Goal: Task Accomplishment & Management: Use online tool/utility

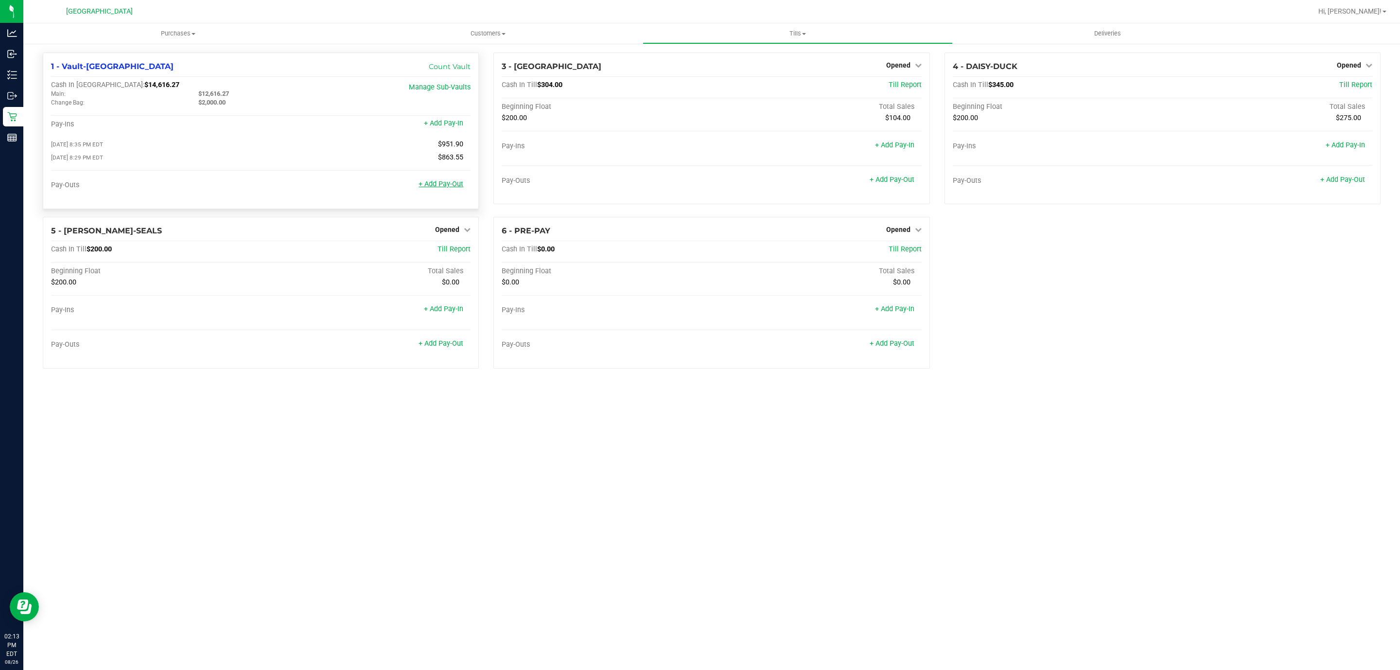
click at [430, 183] on link "+ Add Pay-Out" at bounding box center [441, 184] width 45 height 8
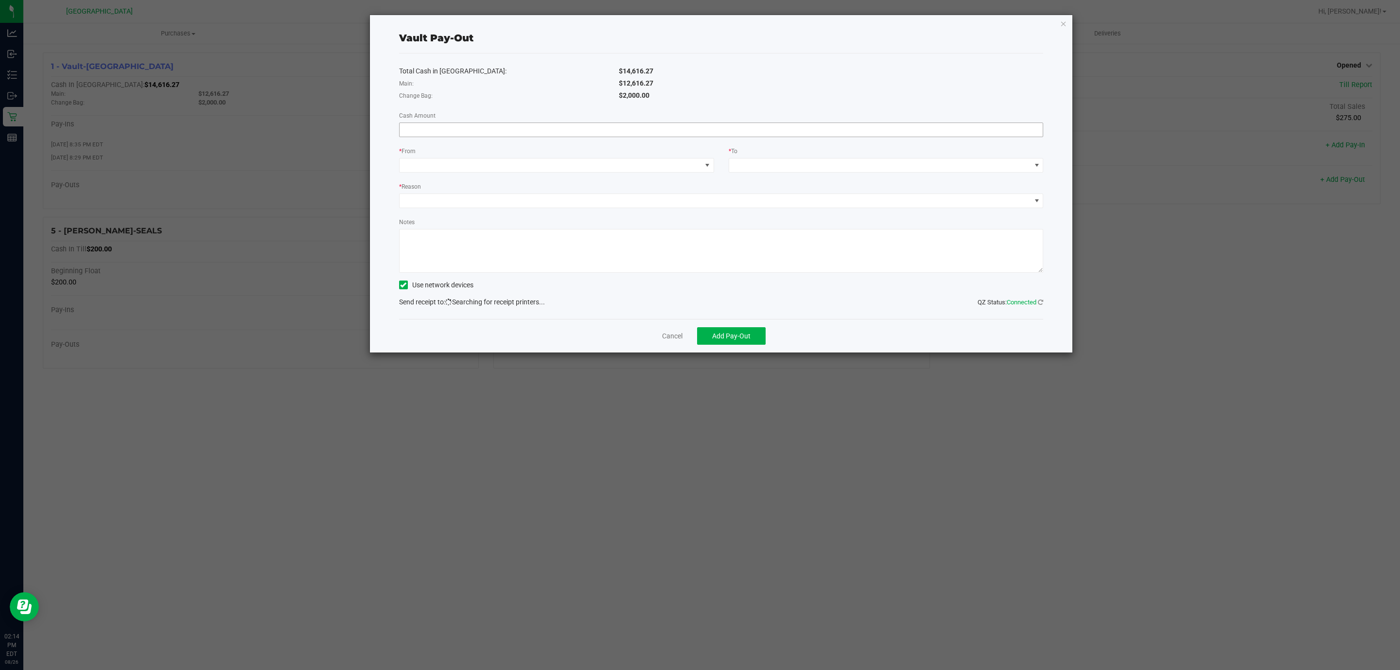
click at [556, 134] on input at bounding box center [722, 130] width 644 height 14
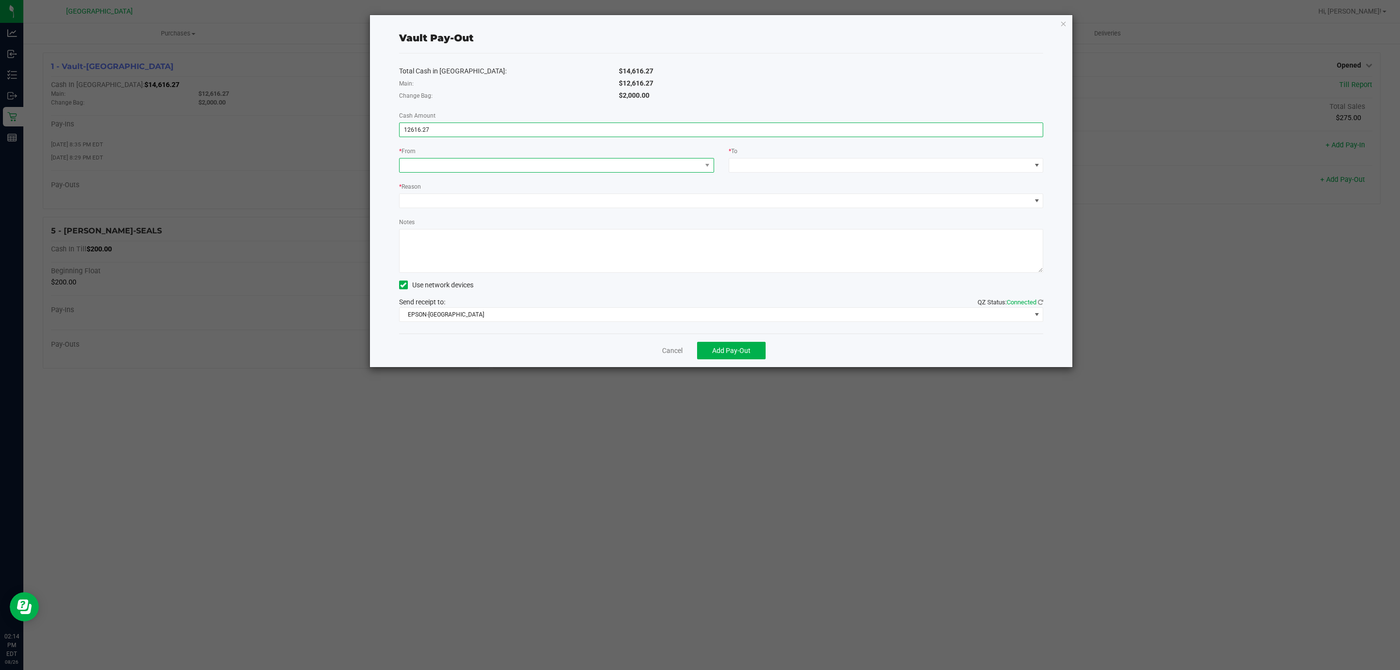
type input "$12,616.27"
click at [551, 167] on span at bounding box center [551, 166] width 302 height 14
click at [505, 231] on li "Main (Vault-[GEOGRAPHIC_DATA])" at bounding box center [557, 228] width 314 height 19
click at [744, 165] on span at bounding box center [880, 166] width 302 height 14
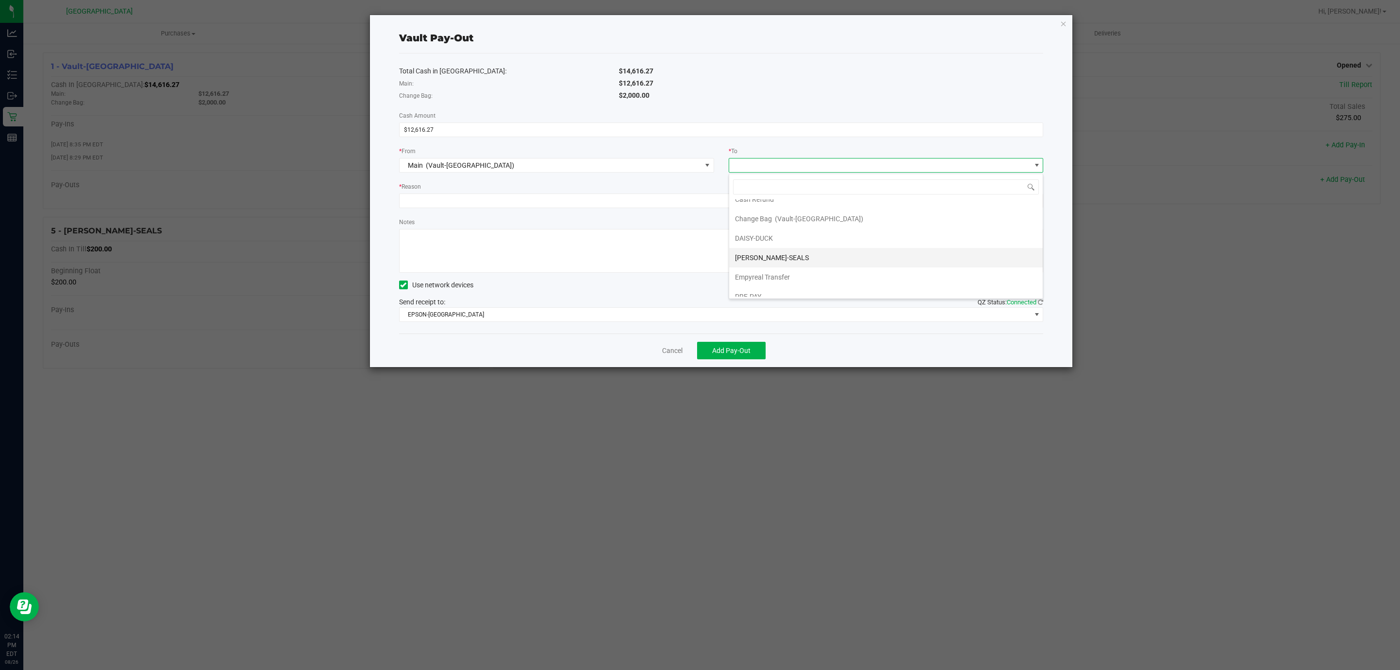
scroll to position [42, 0]
click at [809, 268] on li "Empyreal Transfer" at bounding box center [886, 267] width 314 height 19
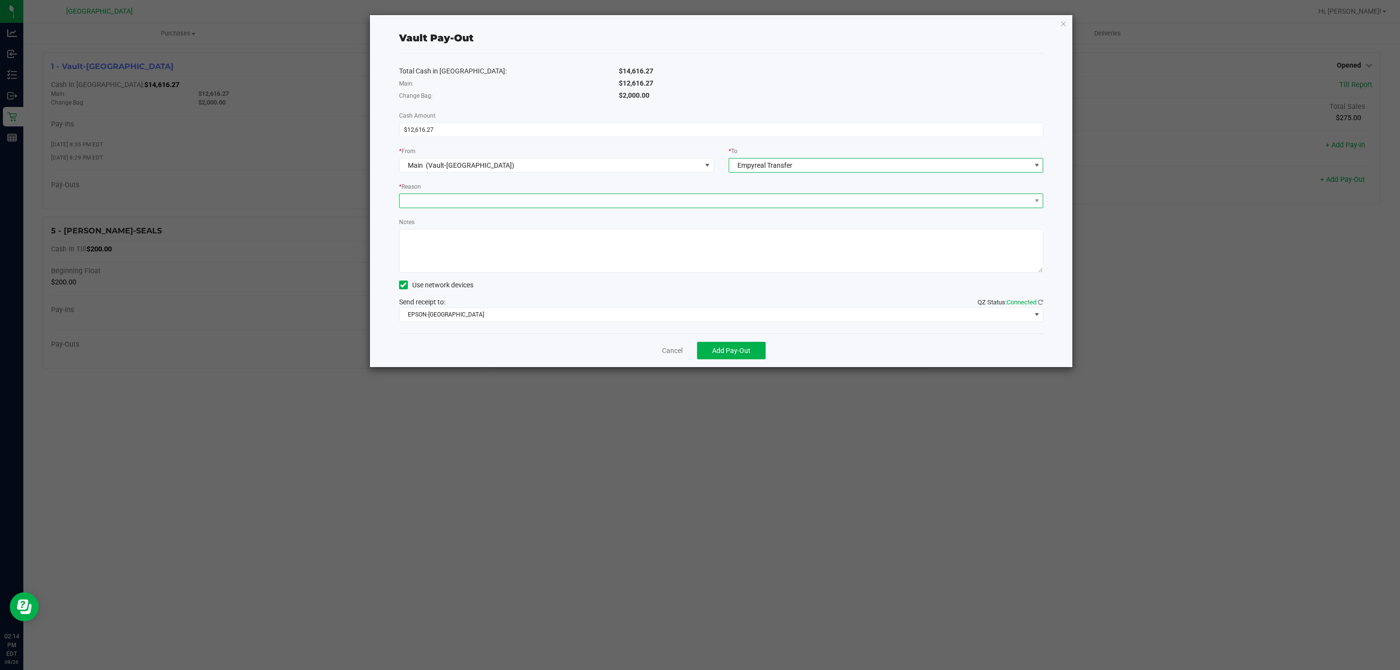
click at [616, 203] on span at bounding box center [716, 201] width 632 height 14
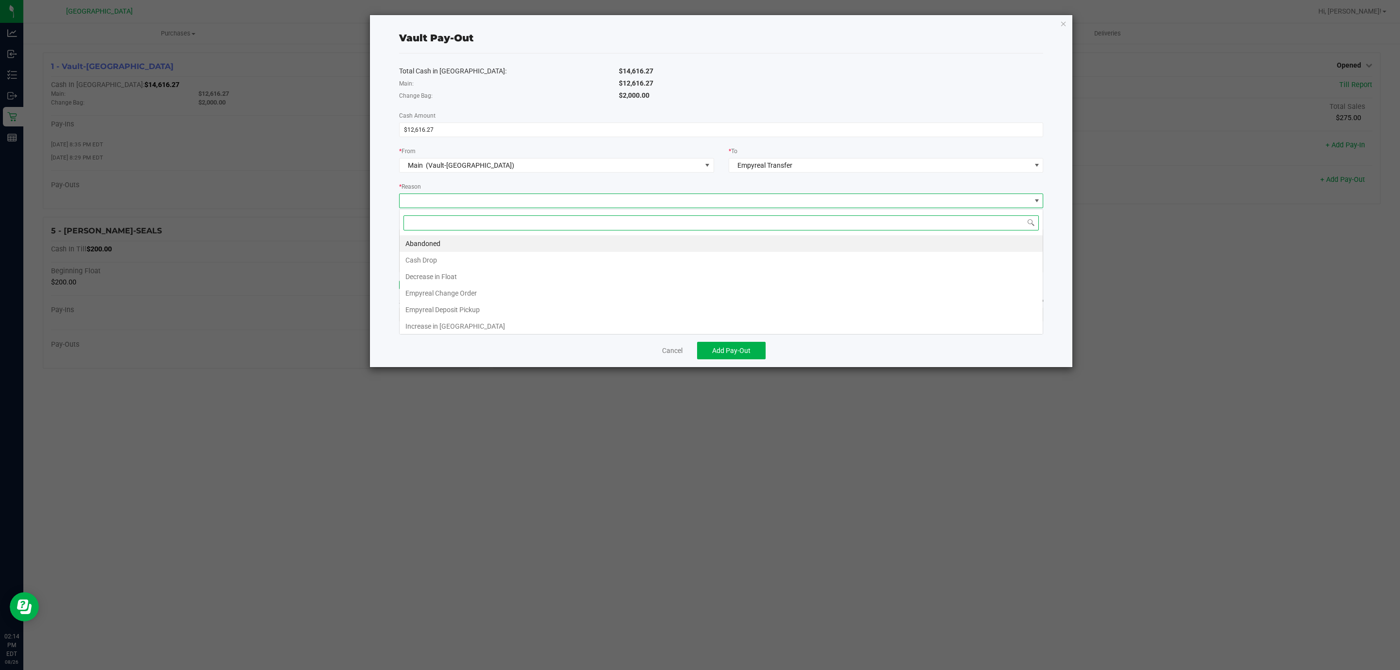
scroll to position [15, 644]
click at [496, 307] on li "Empyreal Deposit Pickup" at bounding box center [721, 309] width 643 height 17
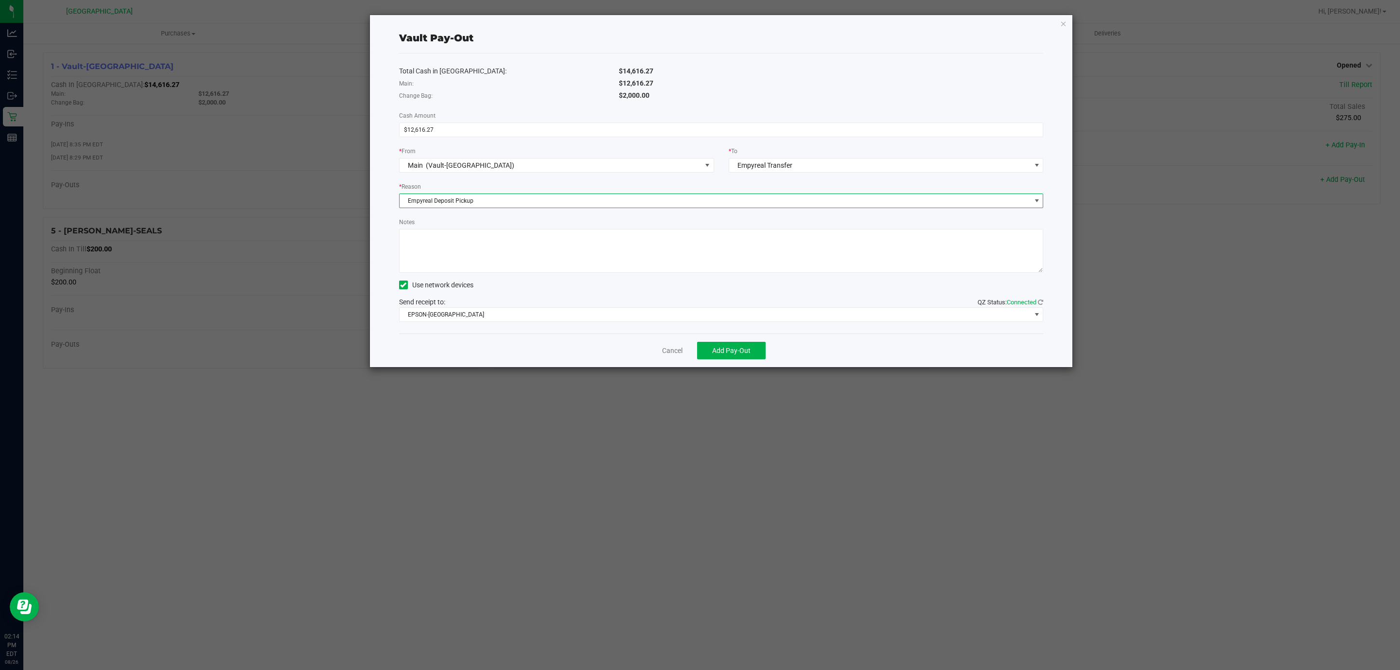
click at [500, 251] on textarea "Notes" at bounding box center [721, 251] width 645 height 44
click at [501, 251] on textarea "Notes" at bounding box center [721, 251] width 645 height 44
click at [499, 254] on textarea "Notes" at bounding box center [721, 251] width 645 height 44
click at [492, 265] on textarea "Notes" at bounding box center [721, 251] width 645 height 44
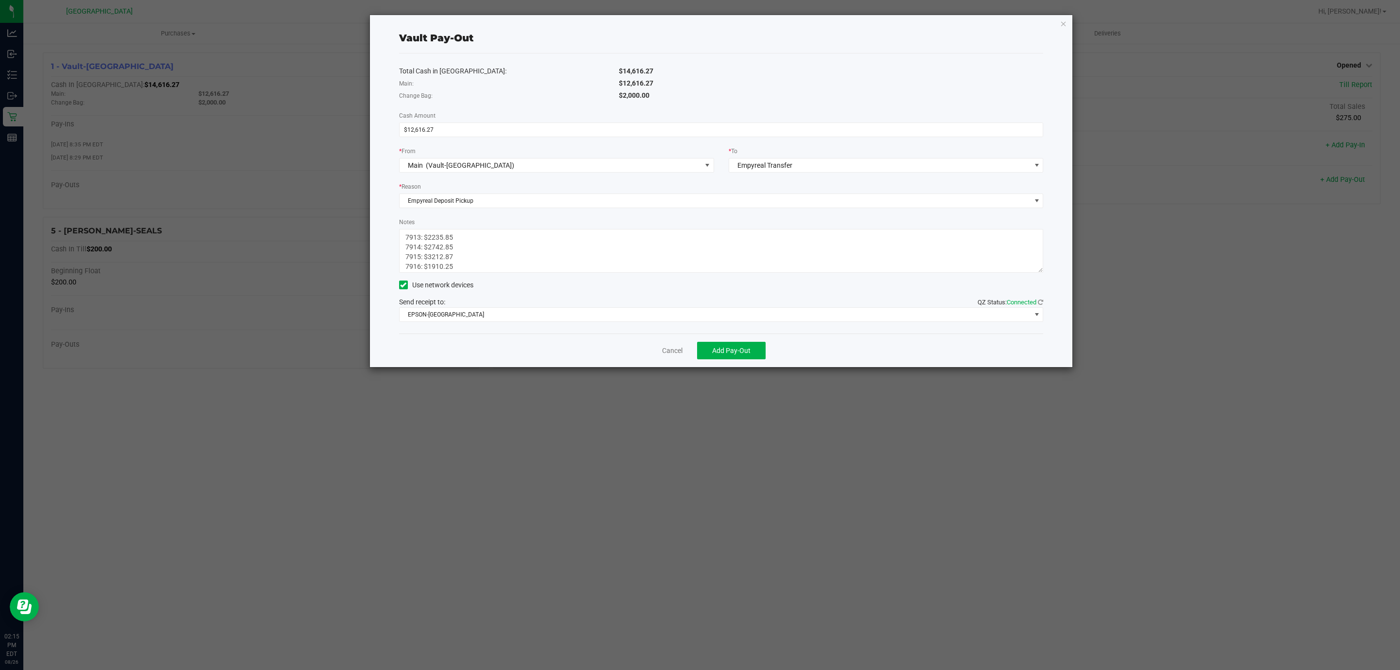
scroll to position [22, 0]
click at [492, 255] on textarea "Notes" at bounding box center [721, 251] width 645 height 44
click at [498, 255] on textarea "Notes" at bounding box center [721, 251] width 645 height 44
type textarea "7913: $2235.85 7914: $2742.85 7915: $3212.87 7916: $1910.25 7917: $2514.45 MD"
click at [496, 317] on span "EPSON-[GEOGRAPHIC_DATA]" at bounding box center [716, 315] width 632 height 14
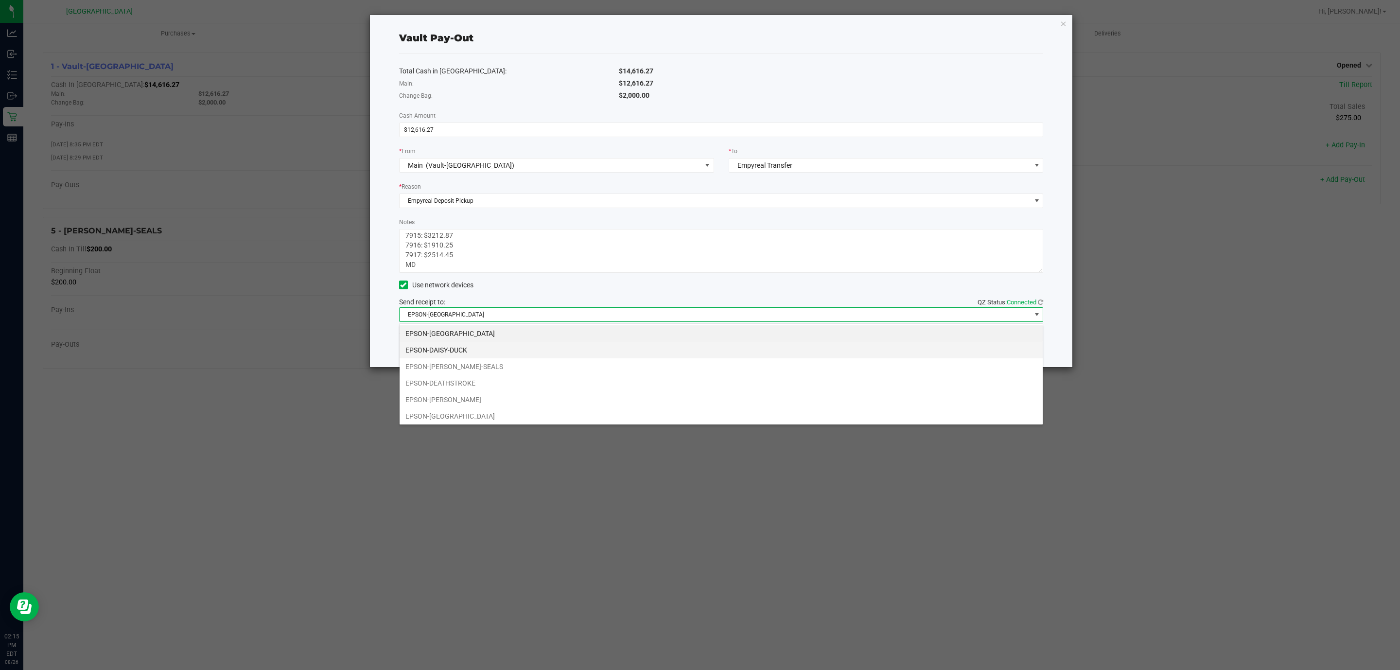
scroll to position [15, 644]
click at [483, 382] on li "EPSON-DEATHSTROKE" at bounding box center [721, 383] width 643 height 17
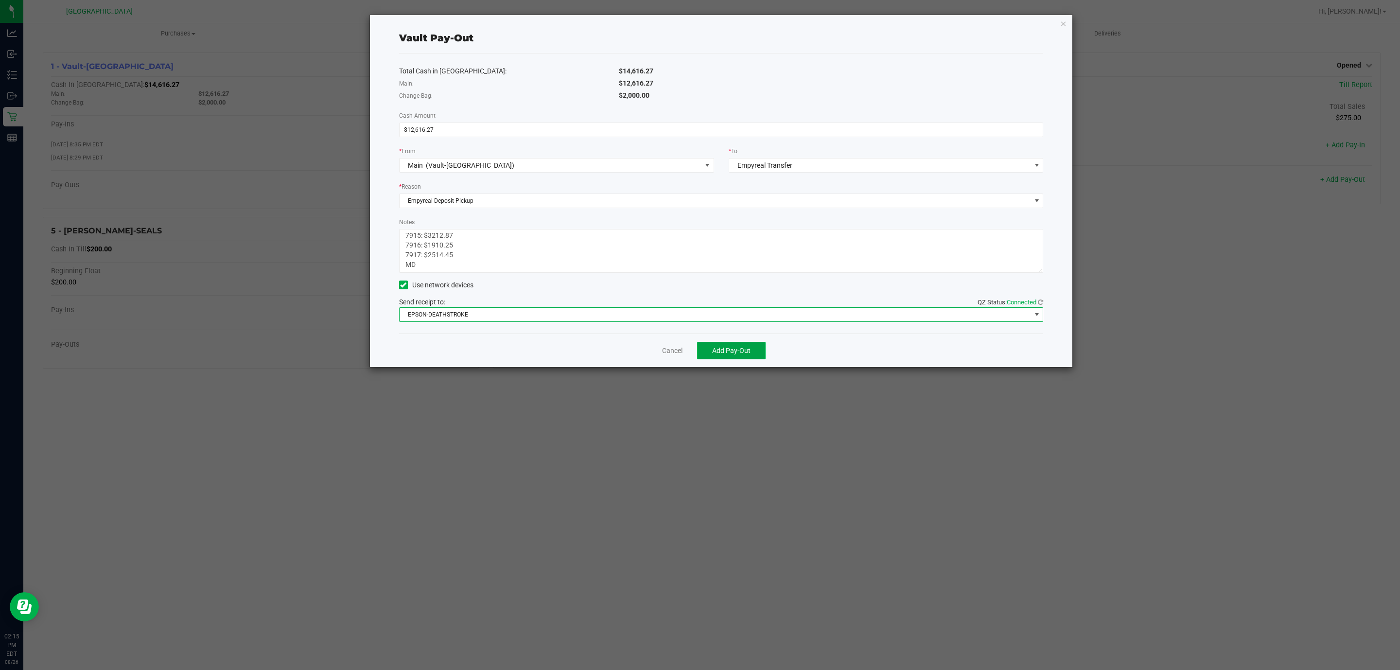
click at [723, 354] on span "Add Pay-Out" at bounding box center [731, 351] width 38 height 8
